Goal: Complete application form

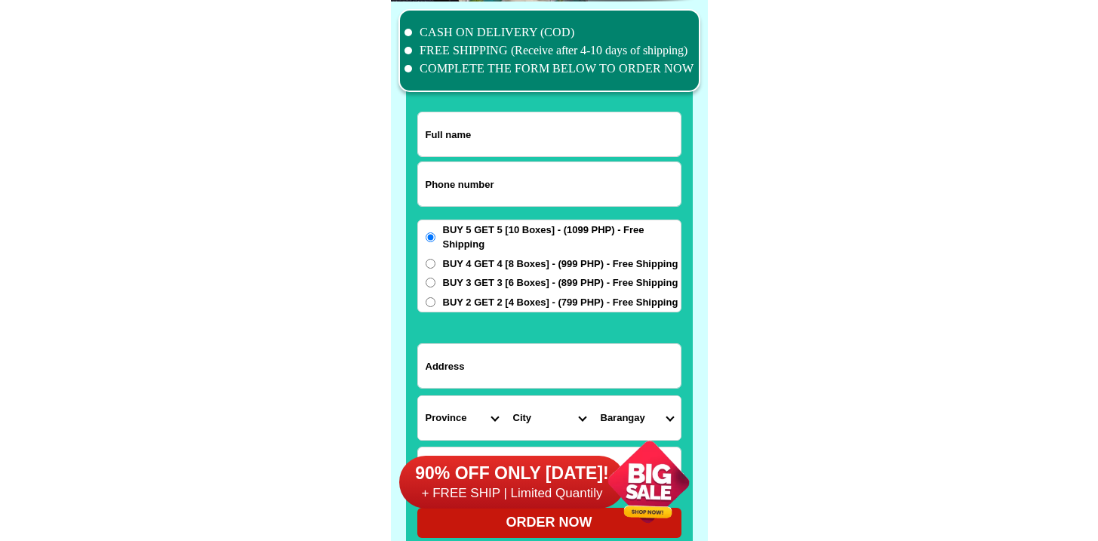
scroll to position [11736, 0]
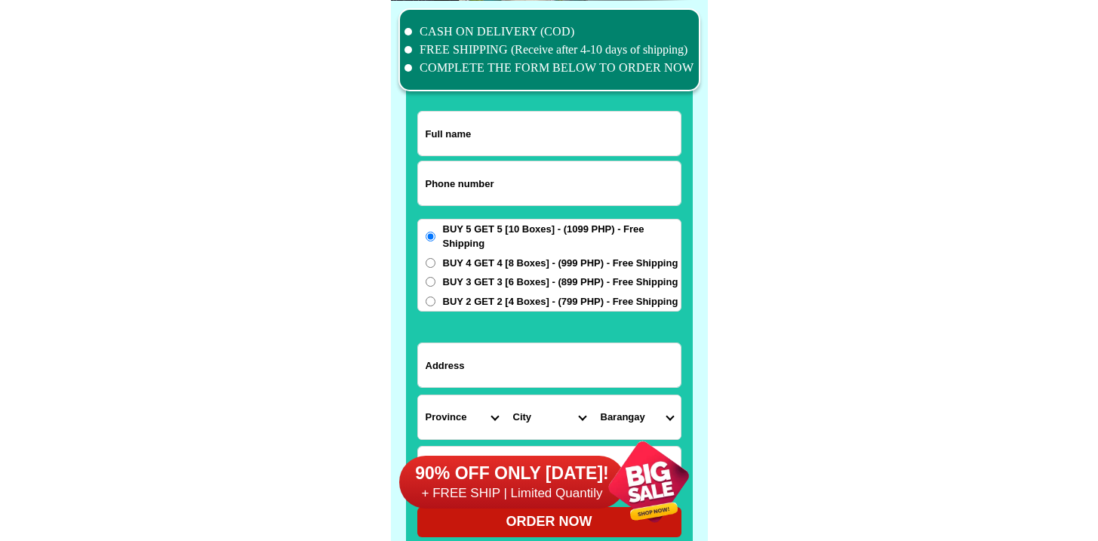
click at [470, 196] on input "Input phone_number" at bounding box center [549, 184] width 263 height 44
paste input "9276352288"
type input "09276352288"
click at [494, 144] on input "Input full_name" at bounding box center [549, 134] width 263 height 44
paste input "[PERSON_NAME]"
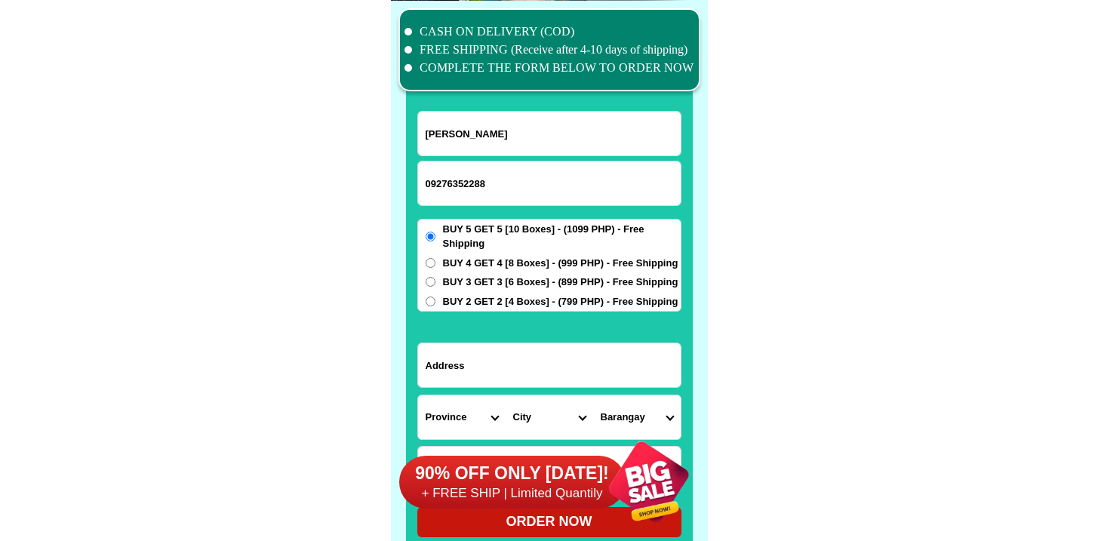
type input "[PERSON_NAME]"
click at [495, 385] on input "Input address" at bounding box center [549, 366] width 263 height 44
paste input "Block7 lot 30 [GEOGRAPHIC_DATA][PERSON_NAME] phase 2 bgy.[GEOGRAPHIC_DATA][PERS…"
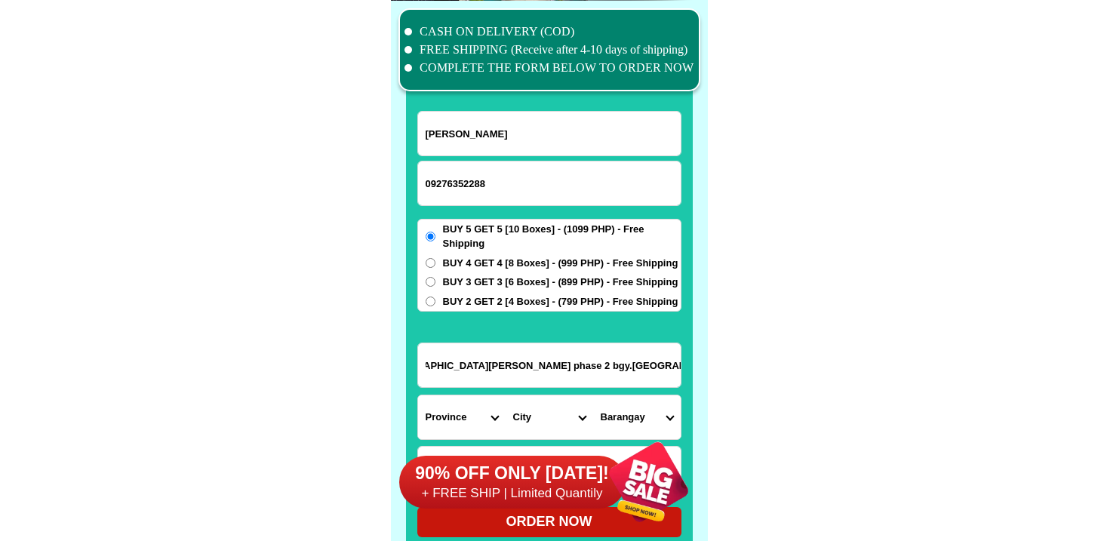
type input "Block7 lot 30 [GEOGRAPHIC_DATA][PERSON_NAME] phase 2 bgy.[GEOGRAPHIC_DATA][PERS…"
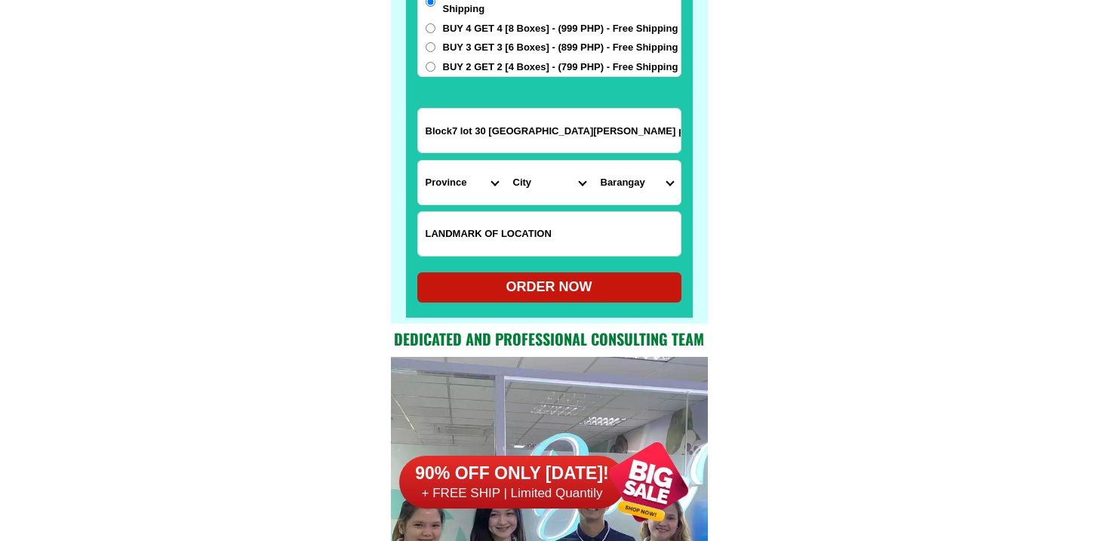
click at [540, 133] on input "Block7 lot 30 [GEOGRAPHIC_DATA][PERSON_NAME] phase 2 bgy.[GEOGRAPHIC_DATA][PERS…" at bounding box center [549, 131] width 263 height 44
drag, startPoint x: 521, startPoint y: 131, endPoint x: 927, endPoint y: 131, distance: 406.2
click at [461, 181] on select "Province [GEOGRAPHIC_DATA] [GEOGRAPHIC_DATA] [GEOGRAPHIC_DATA] [GEOGRAPHIC_DATA…" at bounding box center [462, 183] width 88 height 44
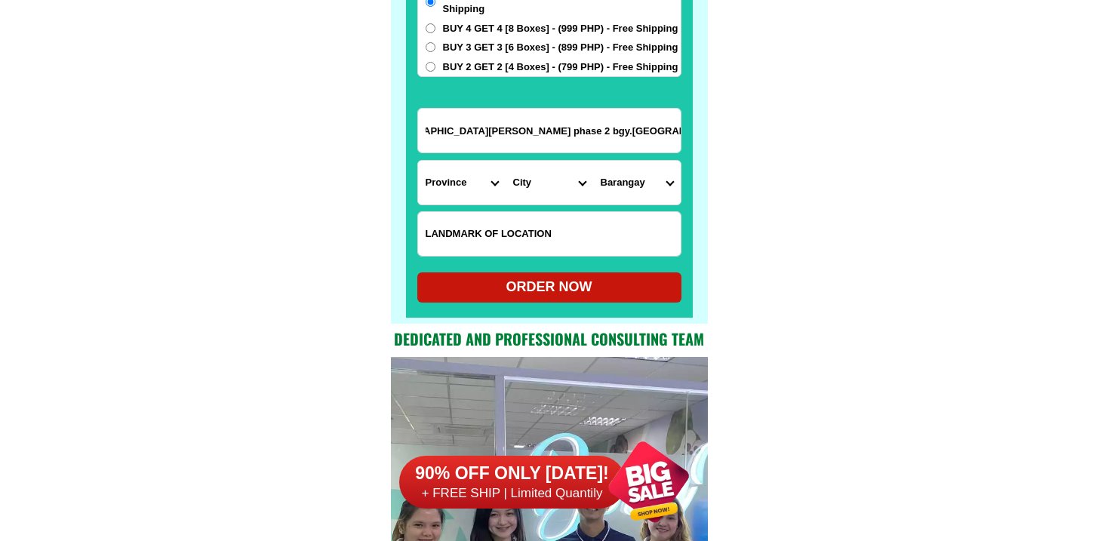
scroll to position [0, 0]
select select "63_993"
click at [418, 161] on select "Province [GEOGRAPHIC_DATA] [GEOGRAPHIC_DATA] [GEOGRAPHIC_DATA] [GEOGRAPHIC_DATA…" at bounding box center [462, 183] width 88 height 44
click at [543, 180] on select "City Angono Antipolo-city [GEOGRAPHIC_DATA] [GEOGRAPHIC_DATA] [GEOGRAPHIC_DATA]…" at bounding box center [550, 183] width 88 height 44
select select "63_993568"
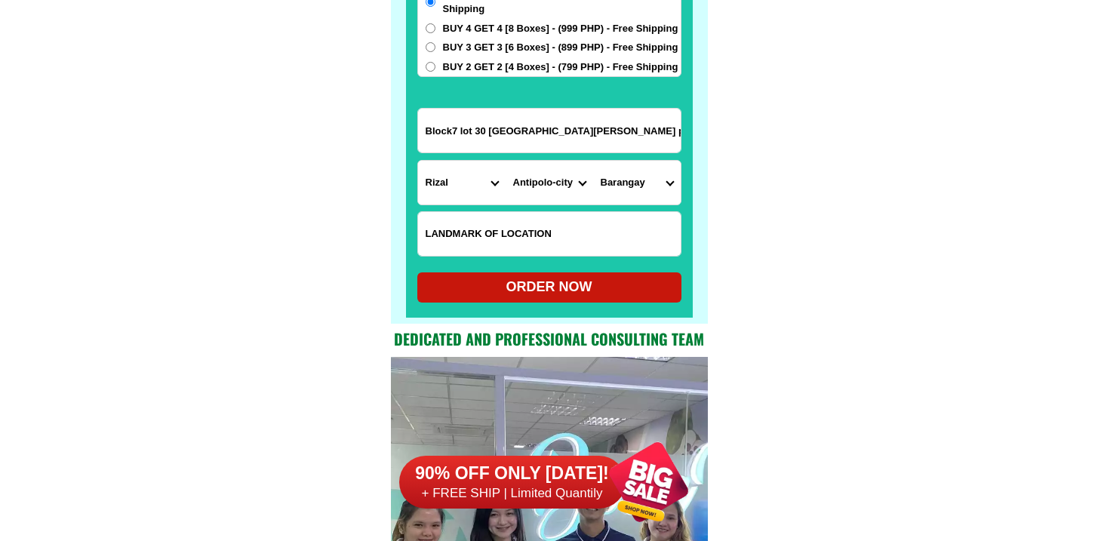
click at [506, 161] on select "City Angono Antipolo-city [GEOGRAPHIC_DATA] [GEOGRAPHIC_DATA] [GEOGRAPHIC_DATA]…" at bounding box center [550, 183] width 88 height 44
click at [553, 142] on input "Block7 lot 30 [GEOGRAPHIC_DATA][PERSON_NAME] phase 2 bgy.[GEOGRAPHIC_DATA][PERS…" at bounding box center [549, 131] width 263 height 44
drag, startPoint x: 512, startPoint y: 132, endPoint x: 993, endPoint y: 151, distance: 481.3
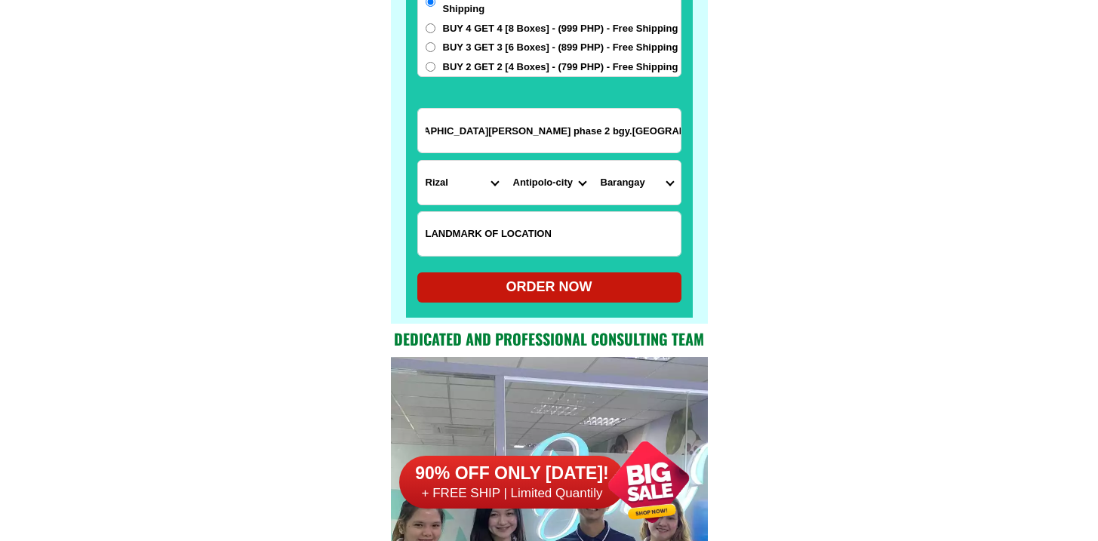
click at [644, 188] on select "[GEOGRAPHIC_DATA] nayon [GEOGRAPHIC_DATA] [GEOGRAPHIC_DATA] [GEOGRAPHIC_DATA] D…" at bounding box center [637, 183] width 88 height 44
select select "63_9935683255"
click at [593, 161] on select "[GEOGRAPHIC_DATA] nayon [GEOGRAPHIC_DATA] [GEOGRAPHIC_DATA] [GEOGRAPHIC_DATA] D…" at bounding box center [637, 183] width 88 height 44
click at [615, 282] on div "ORDER NOW" at bounding box center [549, 287] width 264 height 20
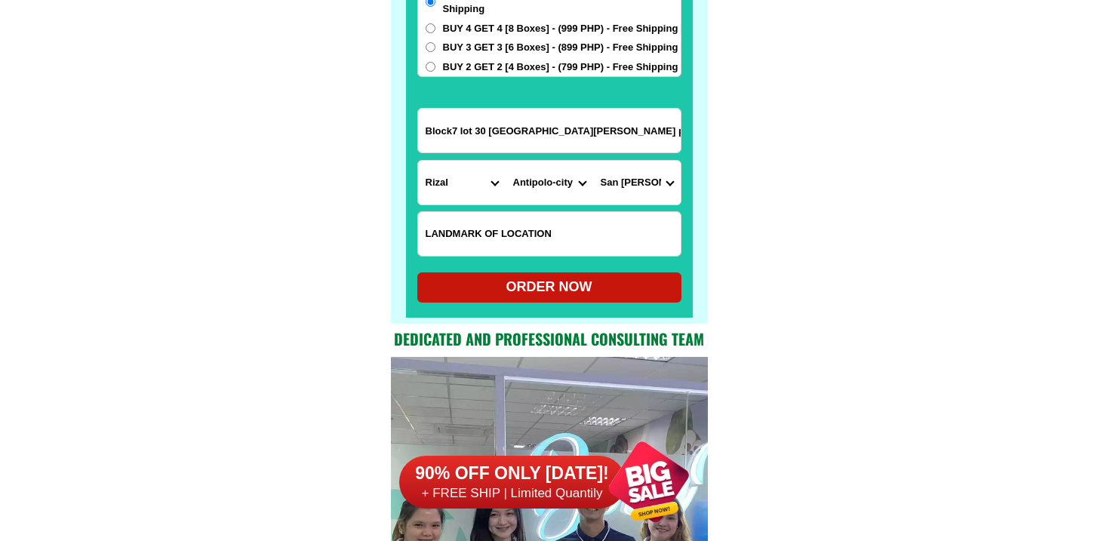
radio input "true"
